Goal: Transaction & Acquisition: Obtain resource

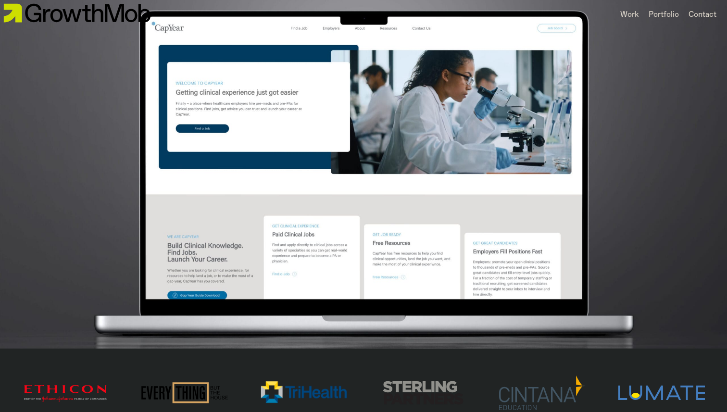
click at [272, 225] on div "3 / 16" at bounding box center [363, 173] width 727 height 350
click at [635, 12] on div "Work" at bounding box center [630, 15] width 19 height 12
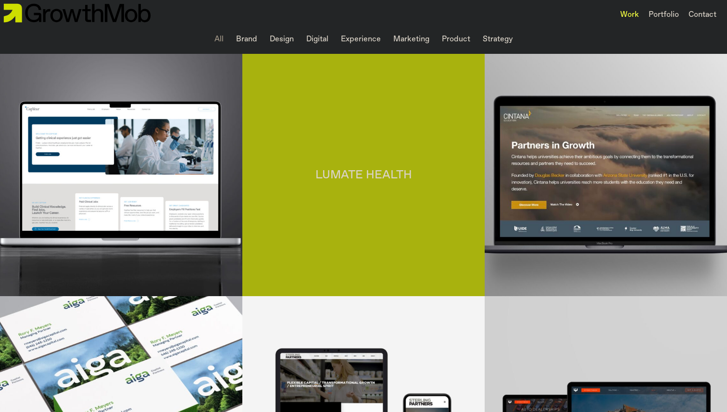
click at [467, 153] on div "Lumate Health" at bounding box center [363, 175] width 242 height 242
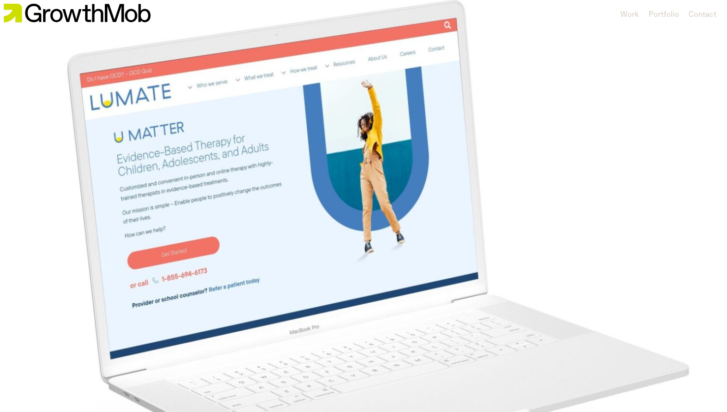
scroll to position [308, 0]
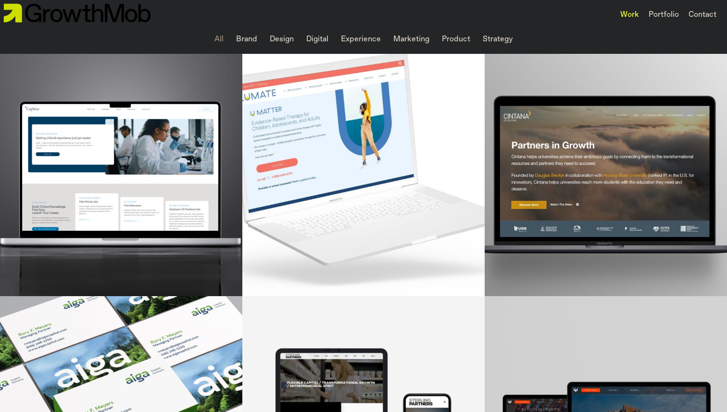
click at [256, 37] on li "Brand" at bounding box center [246, 39] width 29 height 19
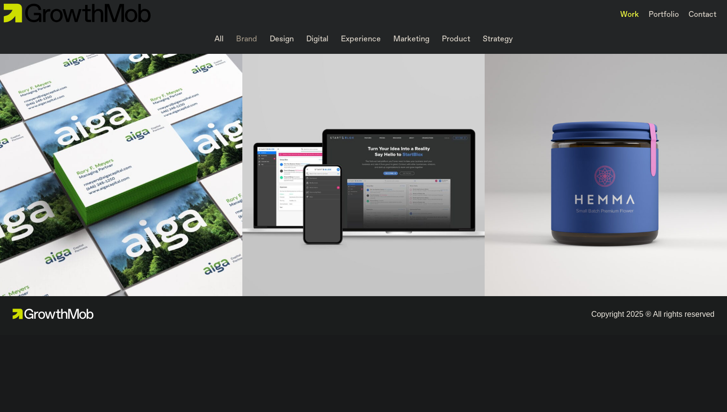
click at [289, 41] on li "Design" at bounding box center [282, 39] width 32 height 19
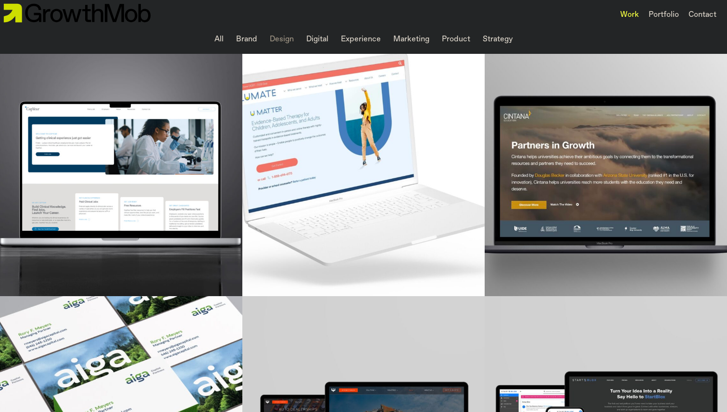
click at [320, 40] on li "Digital" at bounding box center [318, 39] width 30 height 19
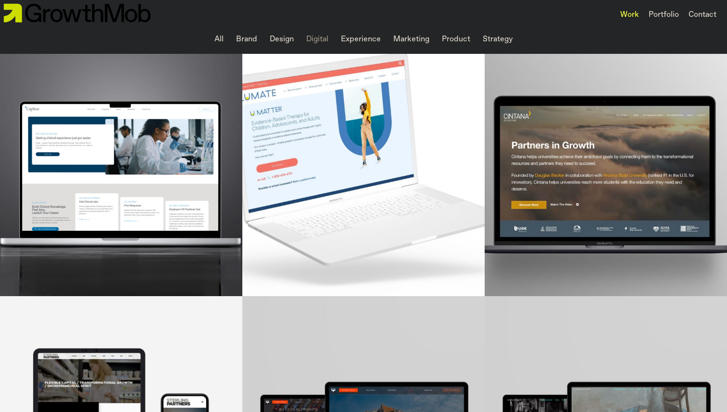
click at [362, 38] on li "Experience" at bounding box center [361, 39] width 48 height 19
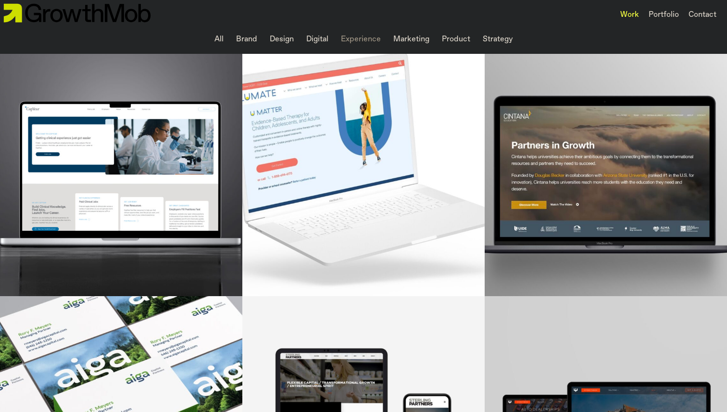
click at [418, 41] on li "Marketing" at bounding box center [412, 39] width 44 height 19
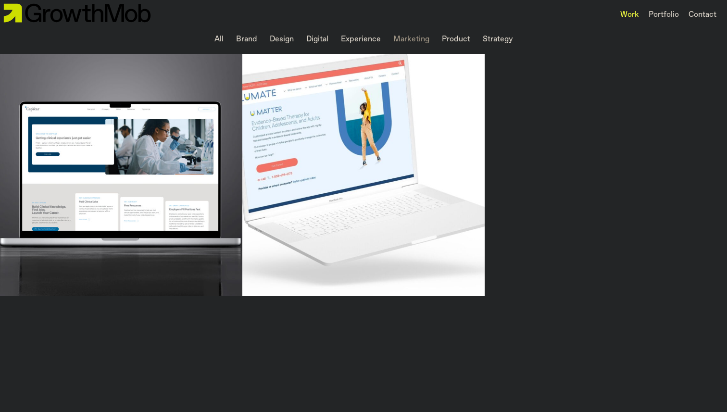
click at [513, 35] on li "Strategy" at bounding box center [498, 39] width 38 height 19
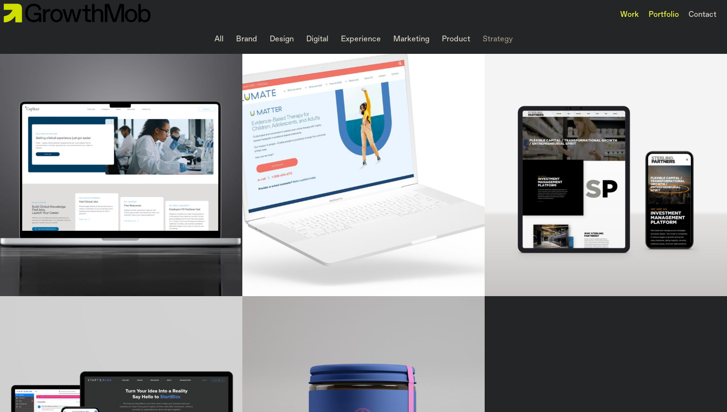
click at [667, 16] on div "Portfolio" at bounding box center [664, 15] width 30 height 12
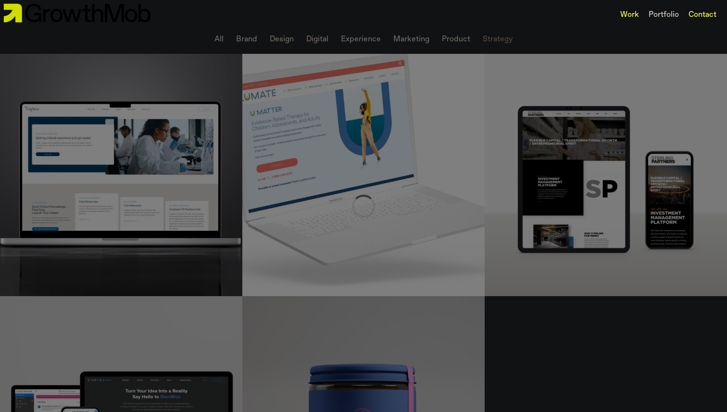
click at [698, 15] on div "Contact" at bounding box center [703, 15] width 28 height 12
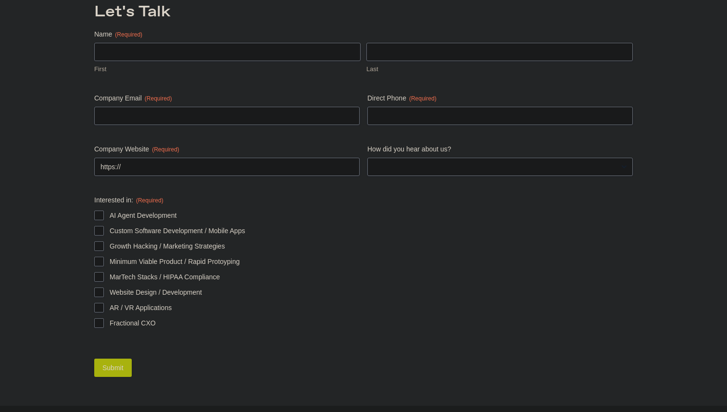
scroll to position [118, 0]
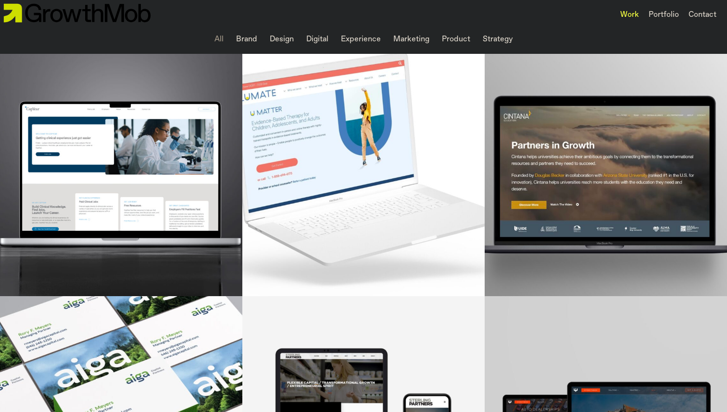
click at [624, 13] on div "Work" at bounding box center [630, 15] width 19 height 12
click at [647, 17] on div "Portfolio" at bounding box center [664, 15] width 40 height 16
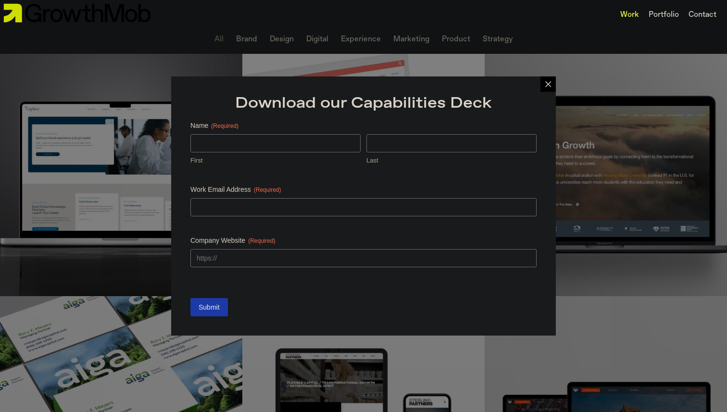
click at [532, 92] on div "Download our Capabilities Deck Name (Required) First Last Work Email Address (R…" at bounding box center [364, 206] width 356 height 230
click at [536, 92] on div "Download our Capabilities Deck Name (Required) First Last Work Email Address (R…" at bounding box center [364, 206] width 356 height 230
click at [533, 87] on div "Download our Capabilities Deck Name (Required) First Last Work Email Address (R…" at bounding box center [364, 206] width 356 height 240
click at [542, 87] on div at bounding box center [548, 83] width 15 height 15
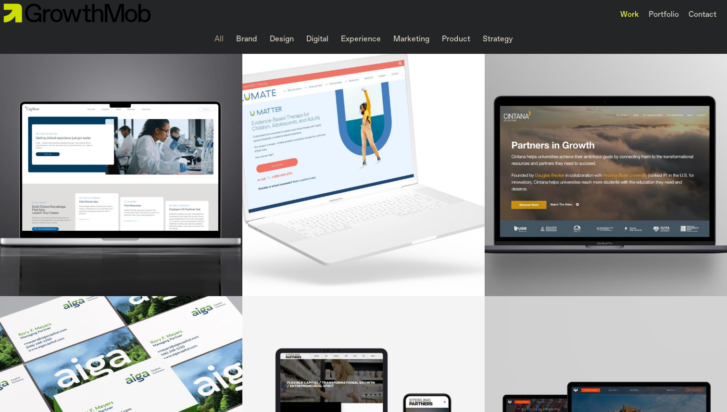
click at [21, 15] on img at bounding box center [77, 13] width 154 height 26
